Goal: Information Seeking & Learning: Find specific fact

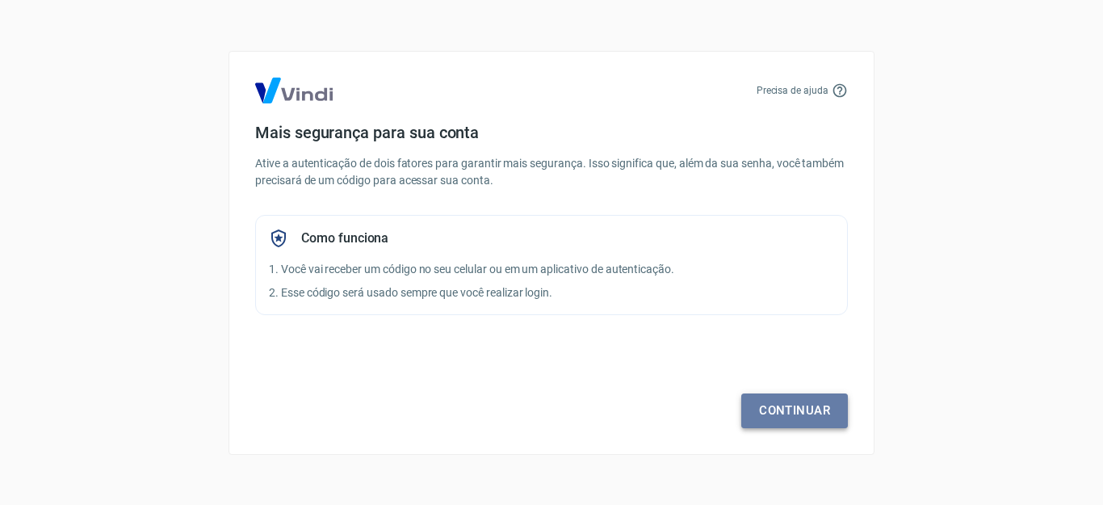
click at [783, 413] on link "Continuar" at bounding box center [794, 410] width 107 height 34
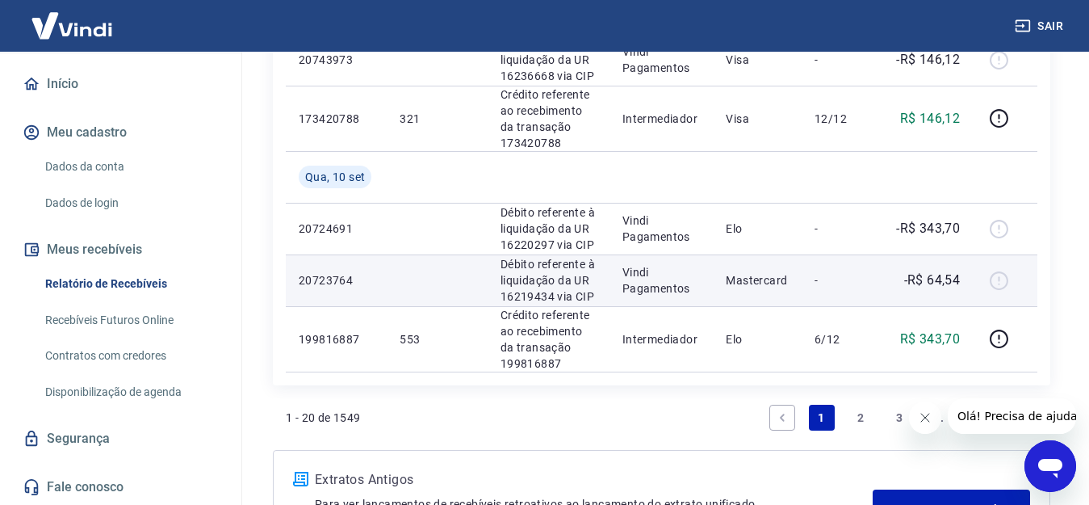
scroll to position [1534, 0]
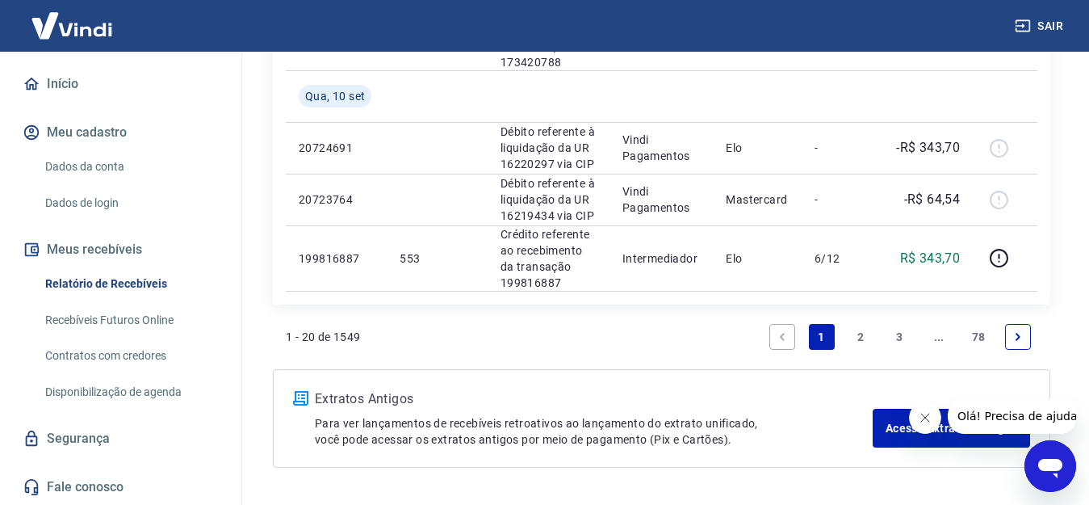
click at [854, 334] on link "2" at bounding box center [861, 337] width 26 height 26
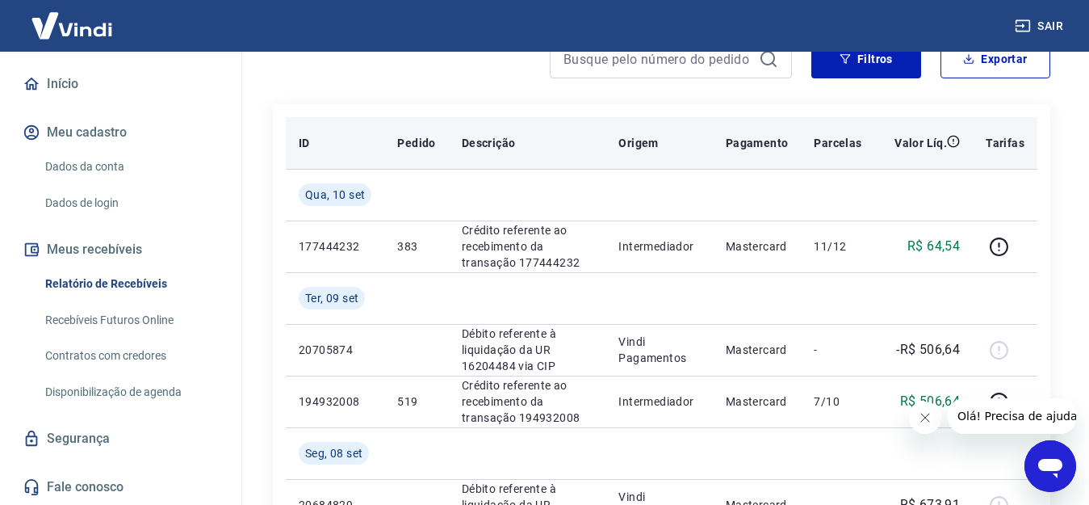
scroll to position [242, 0]
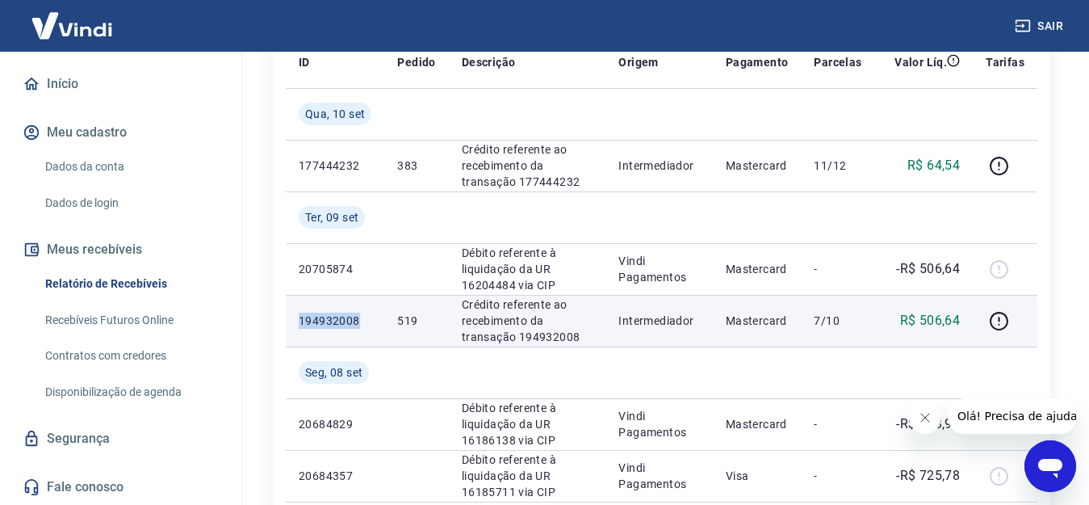
drag, startPoint x: 362, startPoint y: 315, endPoint x: 301, endPoint y: 321, distance: 60.8
click at [301, 321] on p "194932008" at bounding box center [335, 321] width 73 height 16
copy p "194932008"
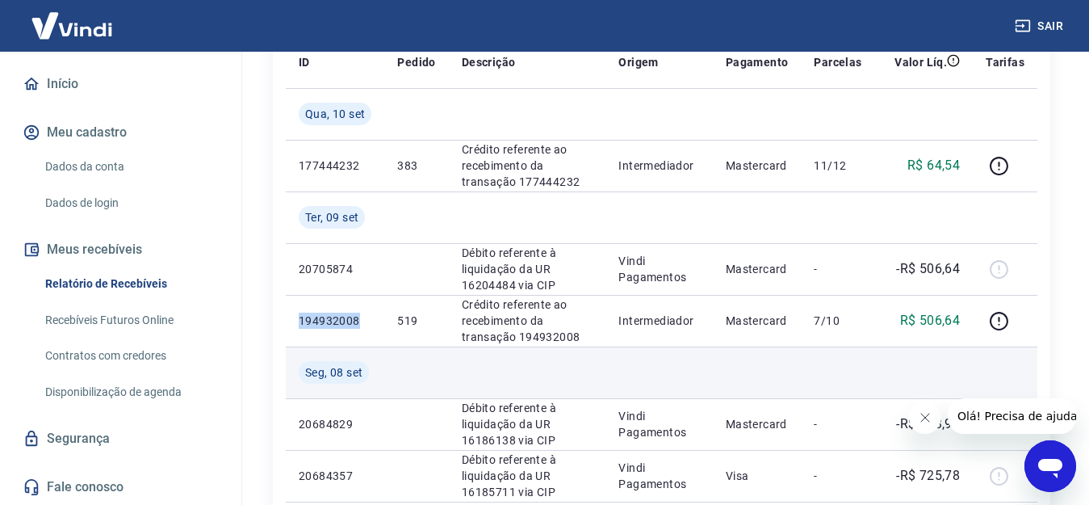
scroll to position [162, 0]
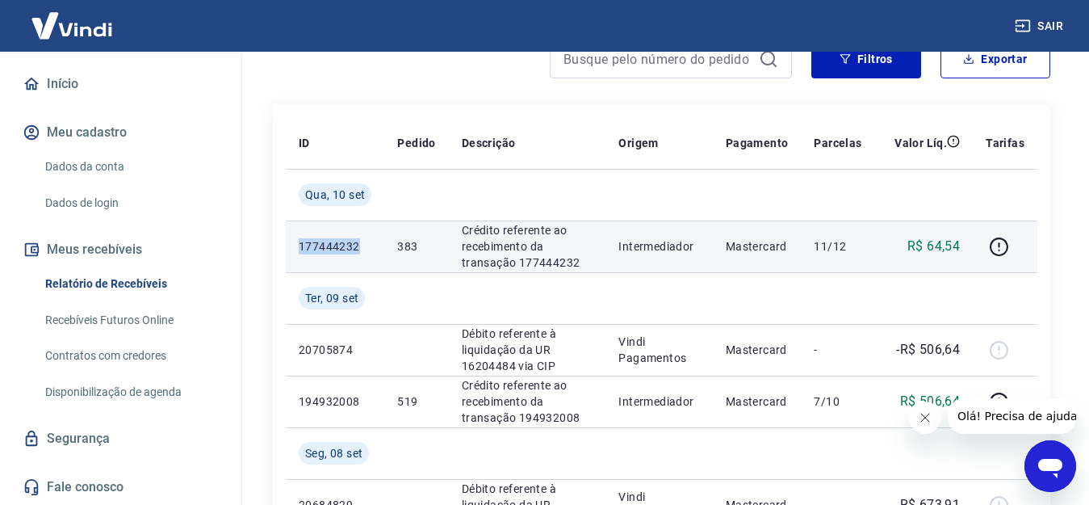
drag, startPoint x: 361, startPoint y: 242, endPoint x: 298, endPoint y: 245, distance: 63.0
click at [298, 245] on td "177444232" at bounding box center [335, 246] width 99 height 52
copy p "177444232"
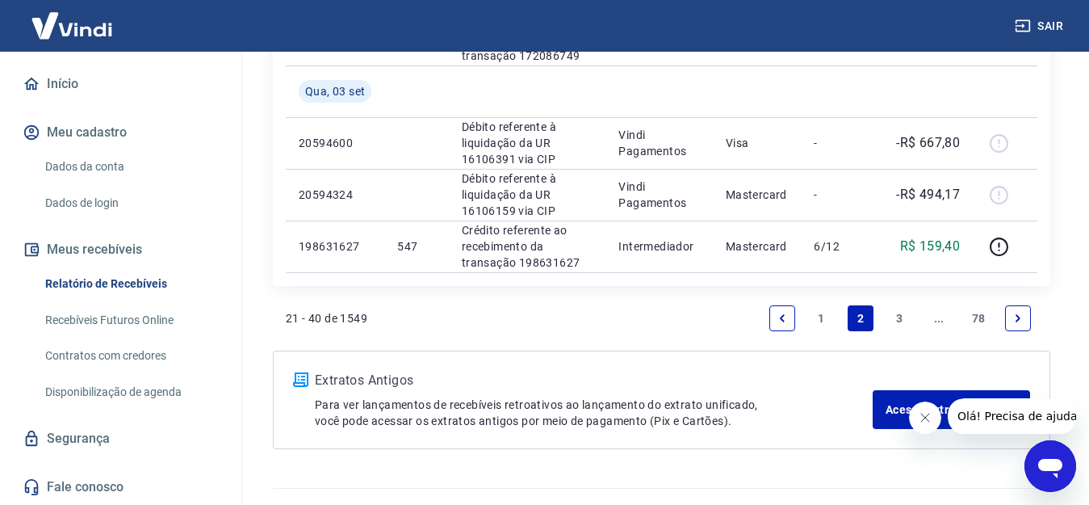
scroll to position [1487, 0]
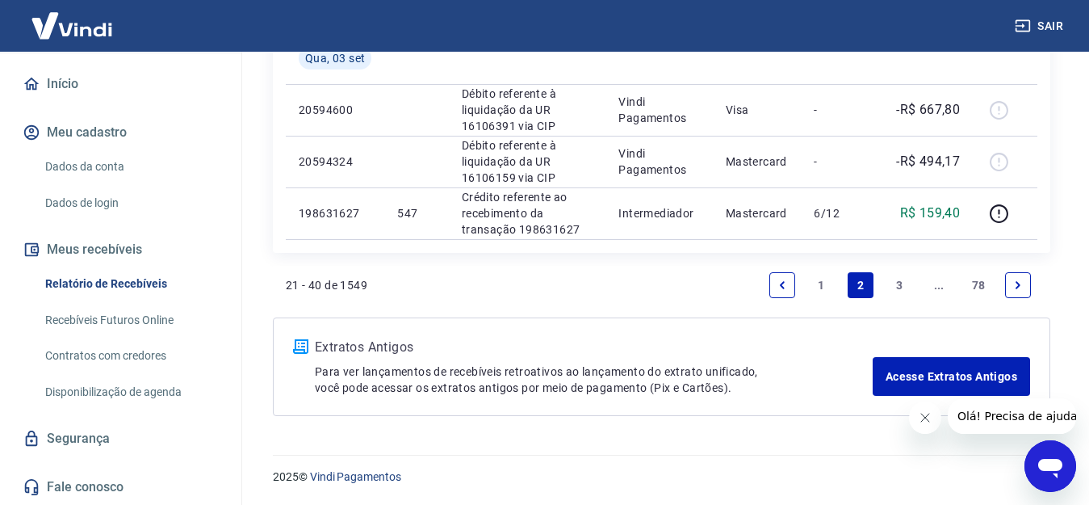
click at [816, 286] on link "1" at bounding box center [822, 285] width 26 height 26
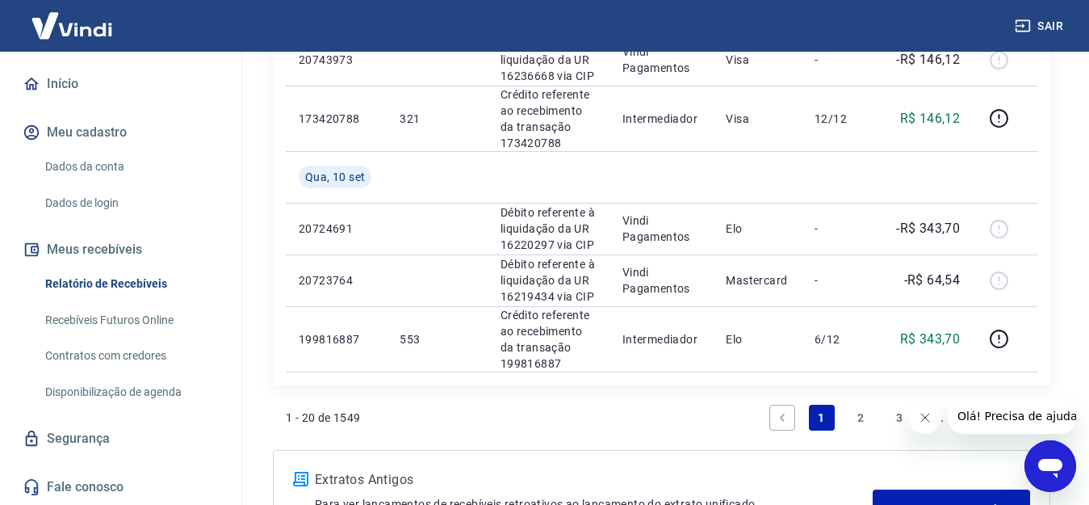
scroll to position [1586, 0]
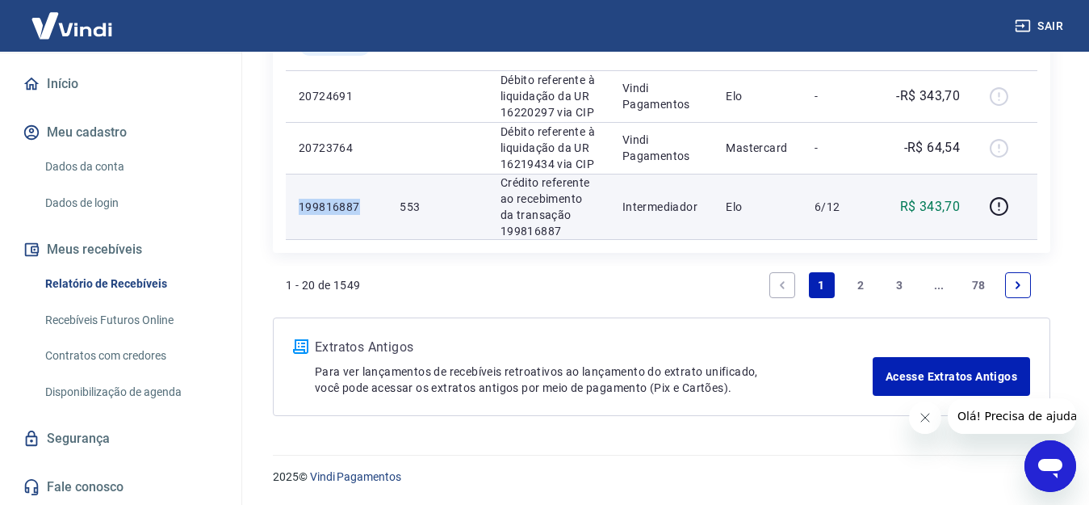
drag, startPoint x: 358, startPoint y: 202, endPoint x: 302, endPoint y: 207, distance: 55.9
click at [302, 207] on p "199816887" at bounding box center [336, 207] width 75 height 16
copy p "199816887"
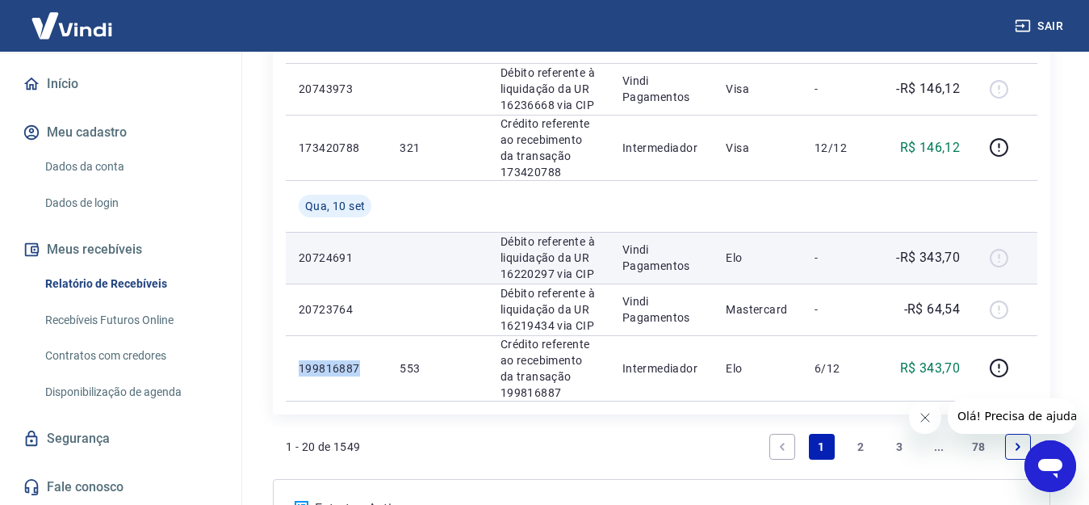
scroll to position [1344, 0]
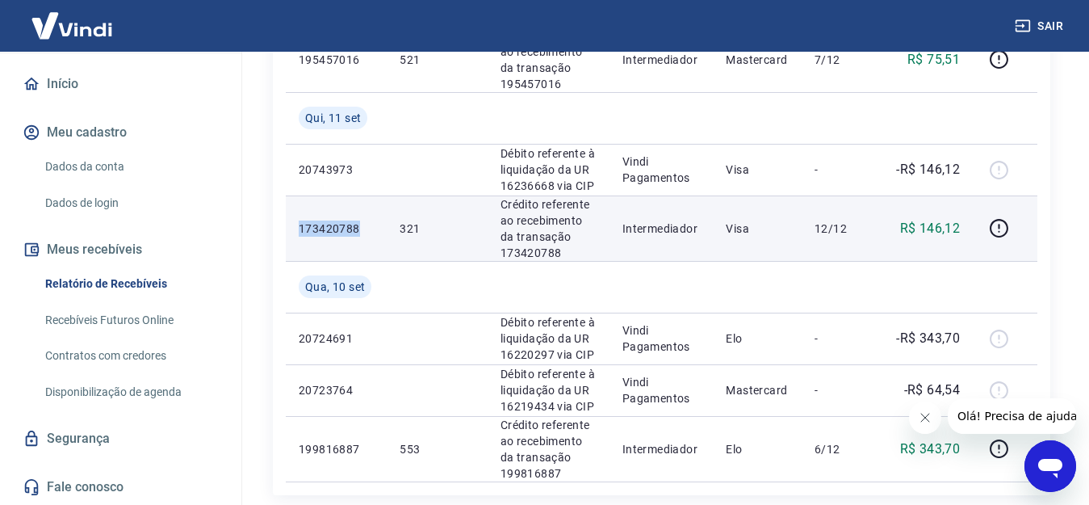
drag, startPoint x: 360, startPoint y: 232, endPoint x: 297, endPoint y: 233, distance: 63.0
click at [297, 233] on td "173420788" at bounding box center [336, 227] width 101 height 65
copy p "173420788"
